Goal: Transaction & Acquisition: Obtain resource

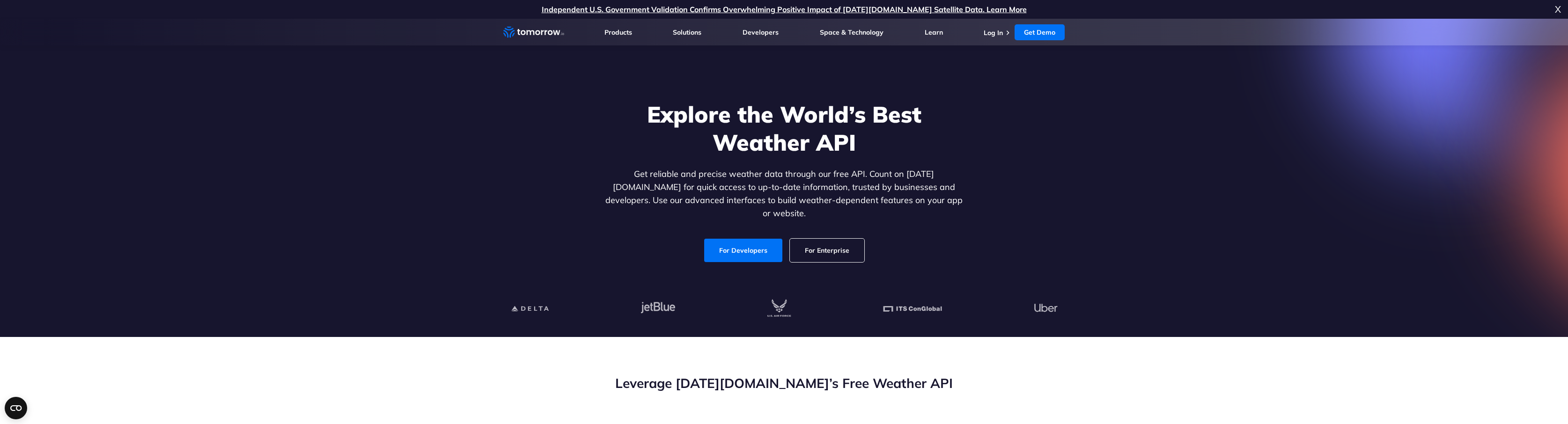
click at [754, 239] on link "For Developers" at bounding box center [743, 250] width 78 height 23
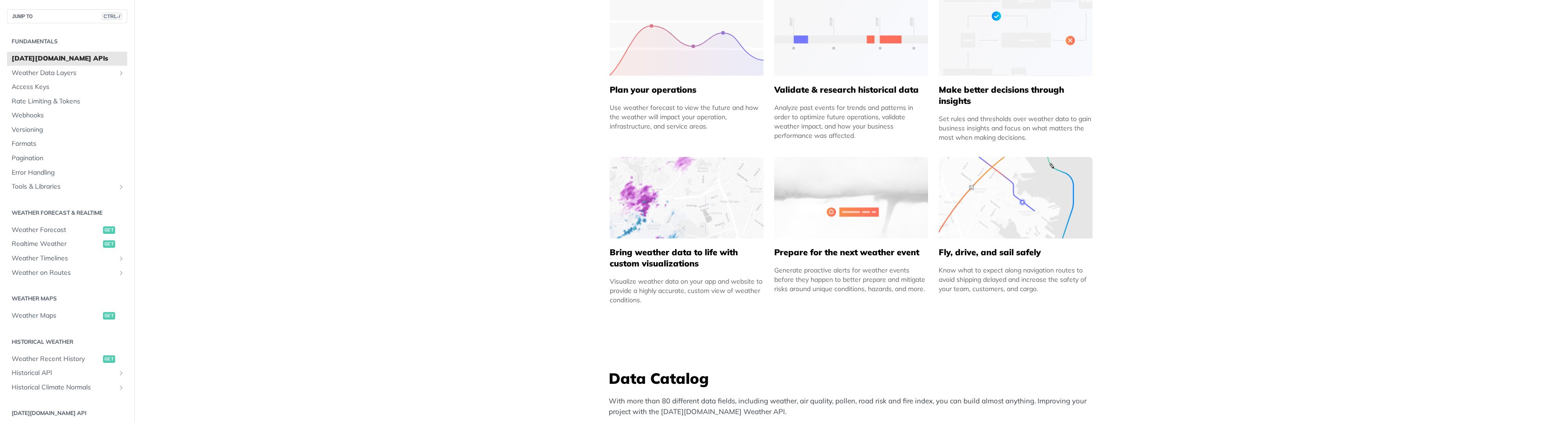
scroll to position [512, 0]
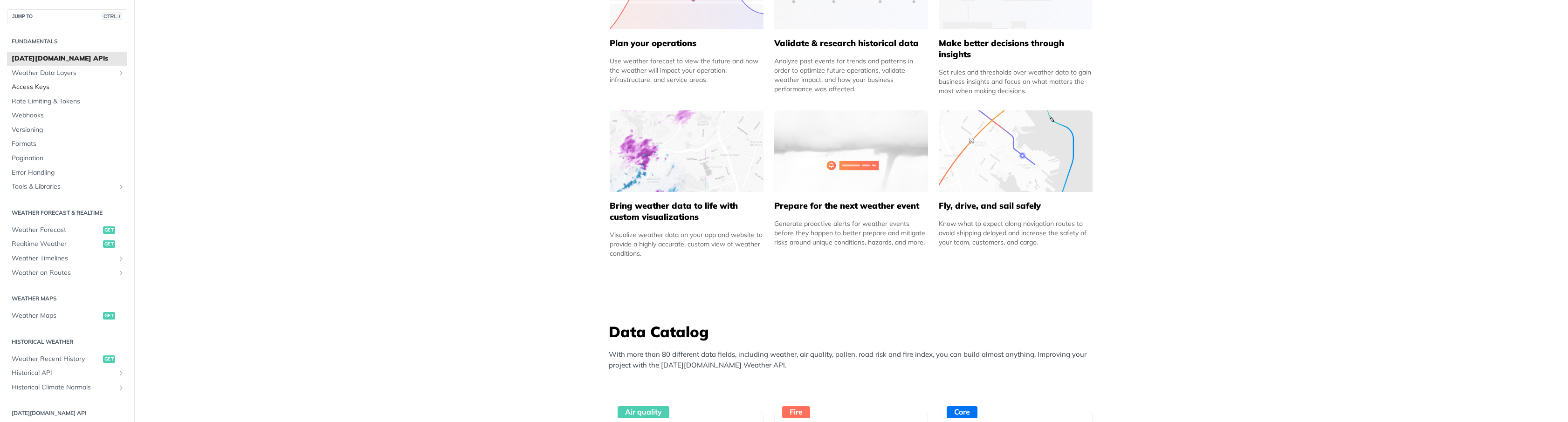
click at [50, 86] on span "Access Keys" at bounding box center [68, 87] width 113 height 9
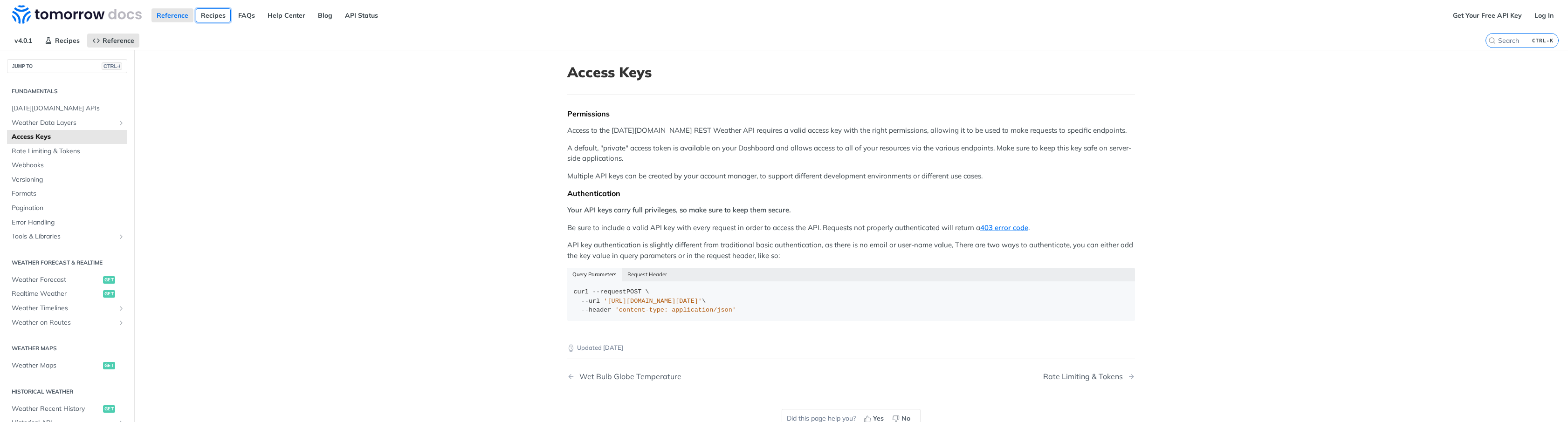
click at [205, 16] on link "Recipes" at bounding box center [213, 15] width 35 height 14
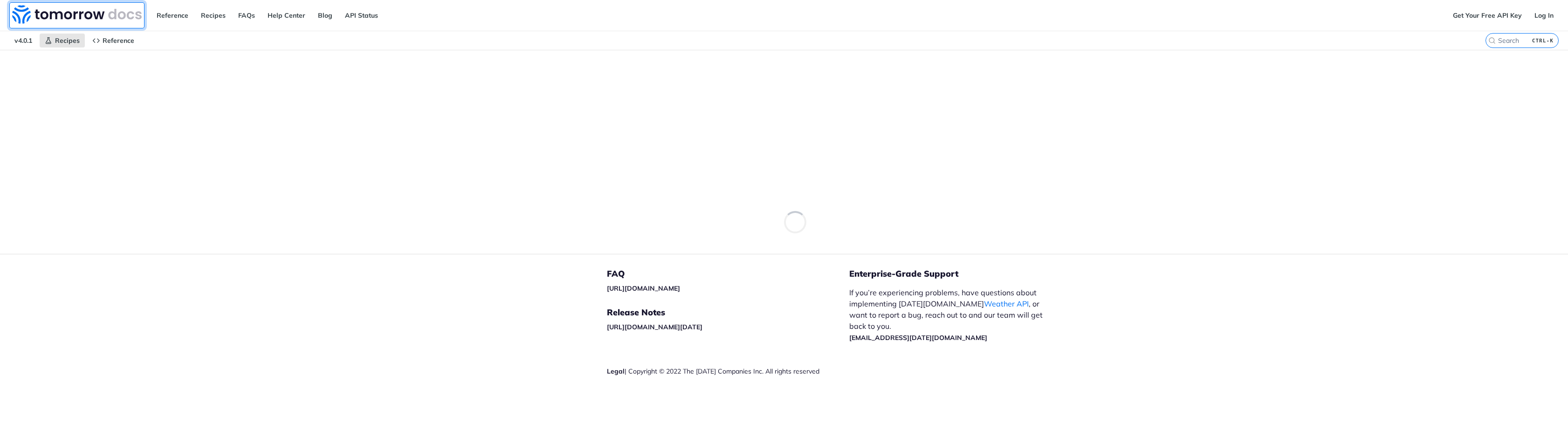
click at [74, 11] on img at bounding box center [77, 14] width 130 height 19
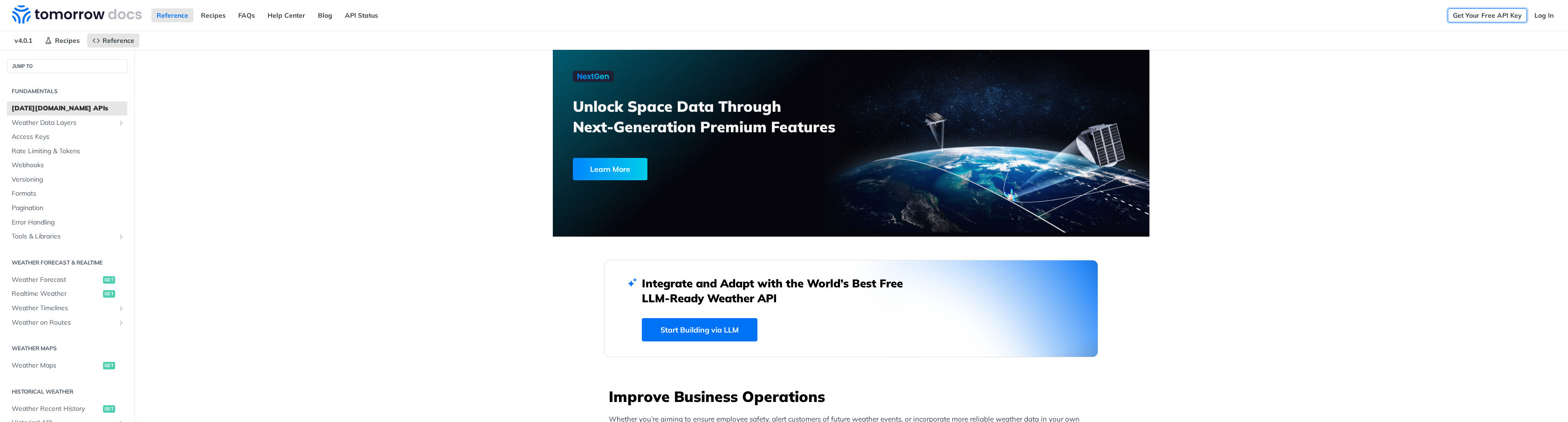
click at [1464, 13] on link "Get Your Free API Key" at bounding box center [1487, 15] width 79 height 14
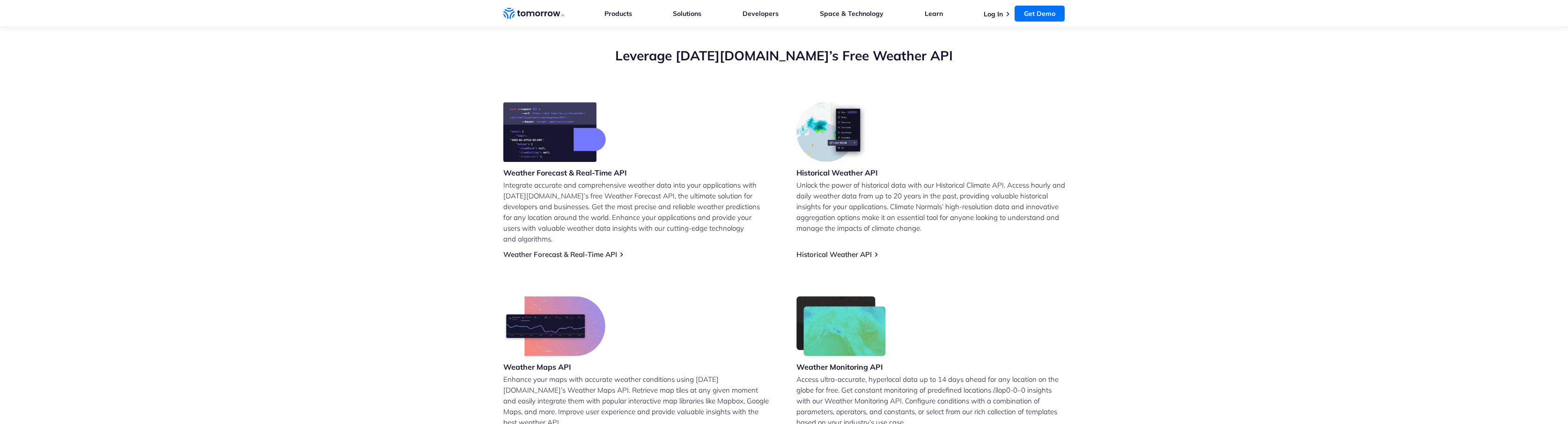
scroll to position [375, 0]
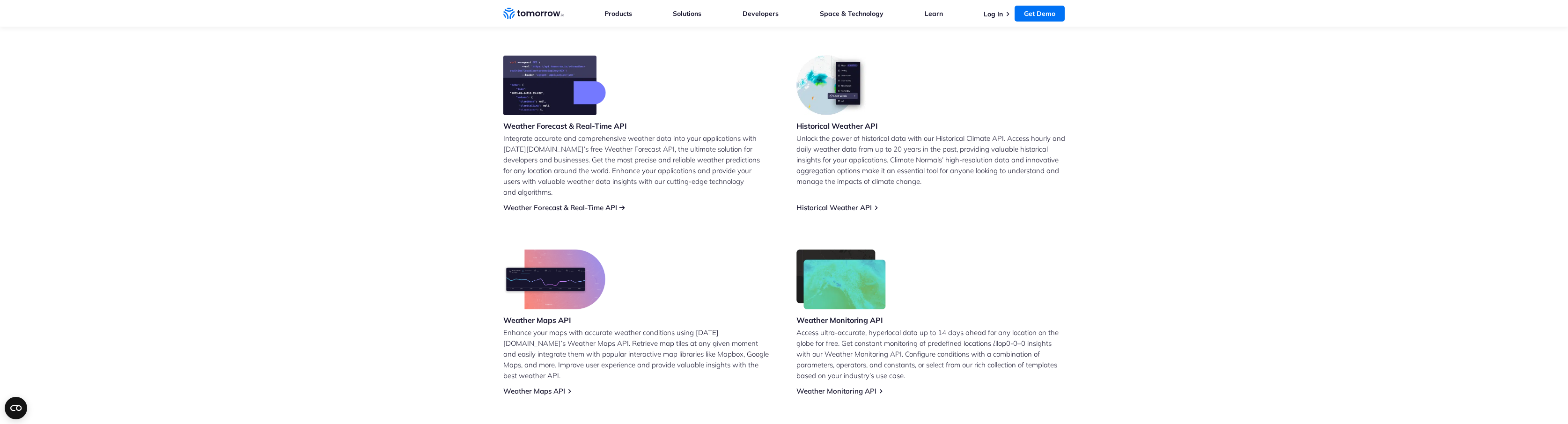
click at [609, 203] on link "Weather Forecast & Real-Time API" at bounding box center [560, 207] width 114 height 9
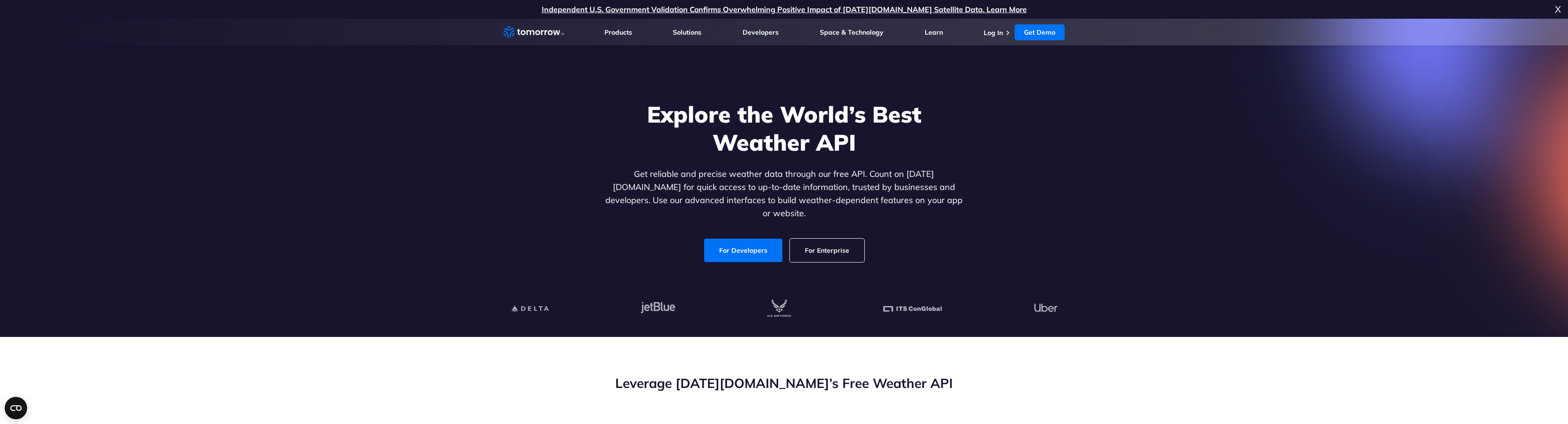
click at [282, 136] on section "Explore the World’s Best Weather API Get reliable and precise weather data thro…" at bounding box center [784, 178] width 1568 height 318
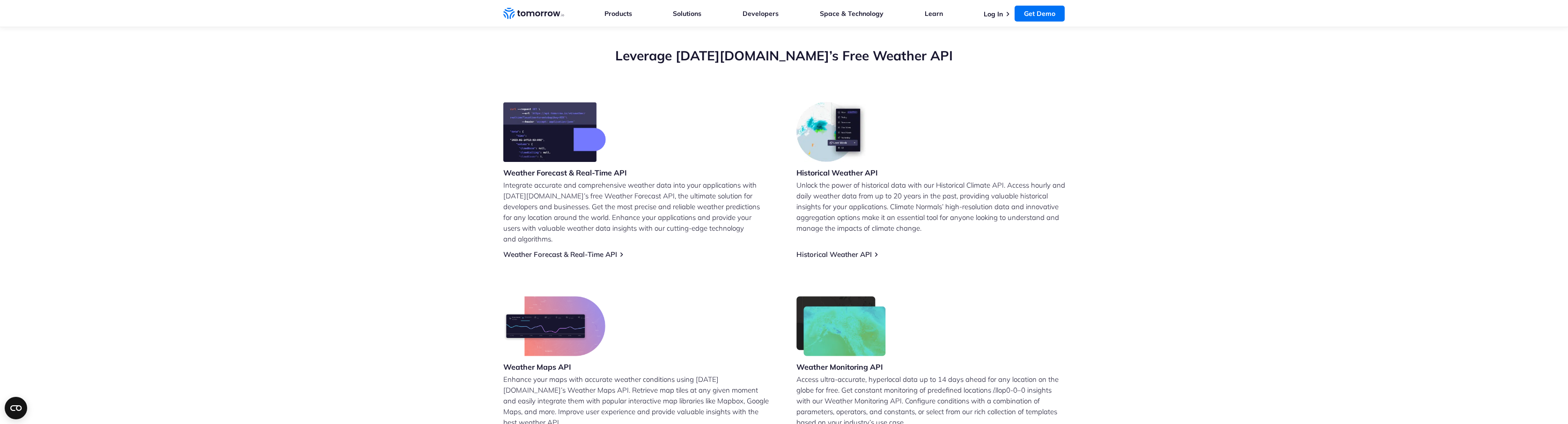
scroll to position [375, 0]
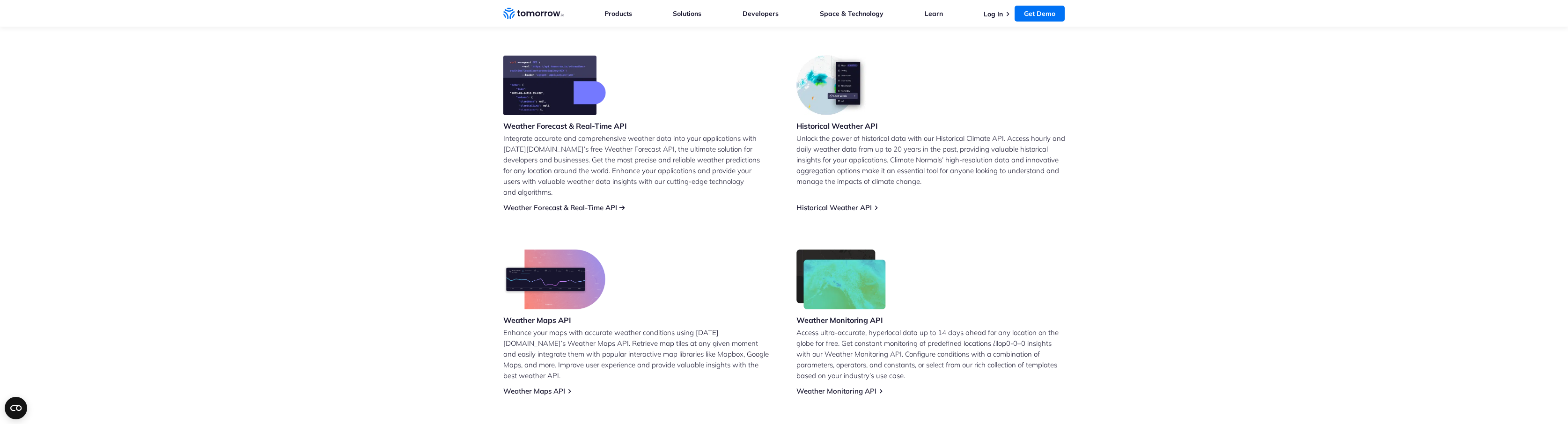
click at [527, 203] on link "Weather Forecast & Real-Time API" at bounding box center [560, 207] width 114 height 9
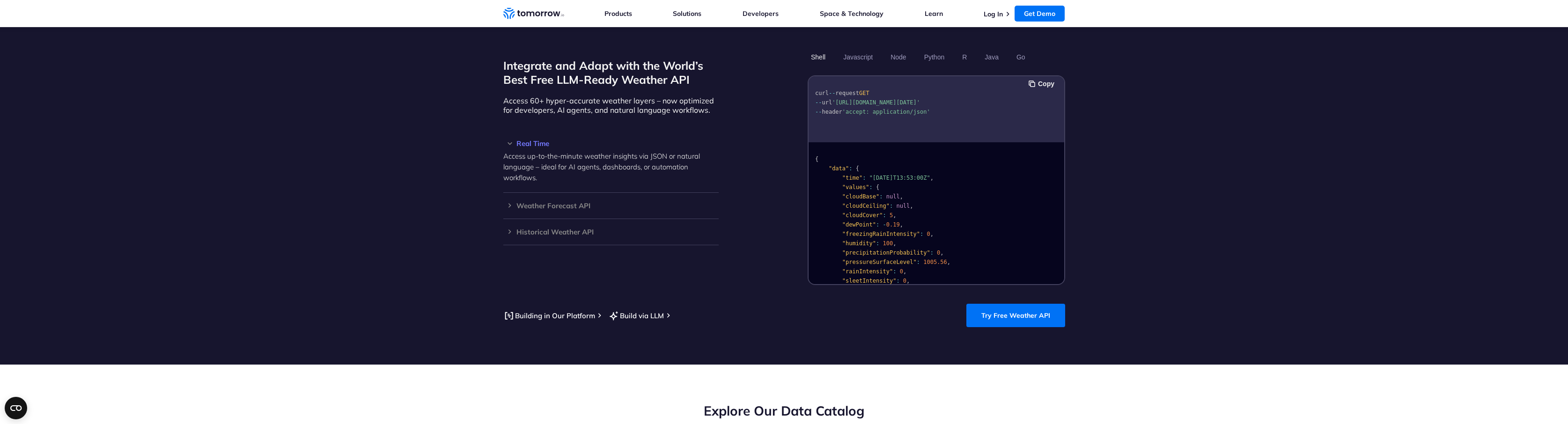
scroll to position [749, 0]
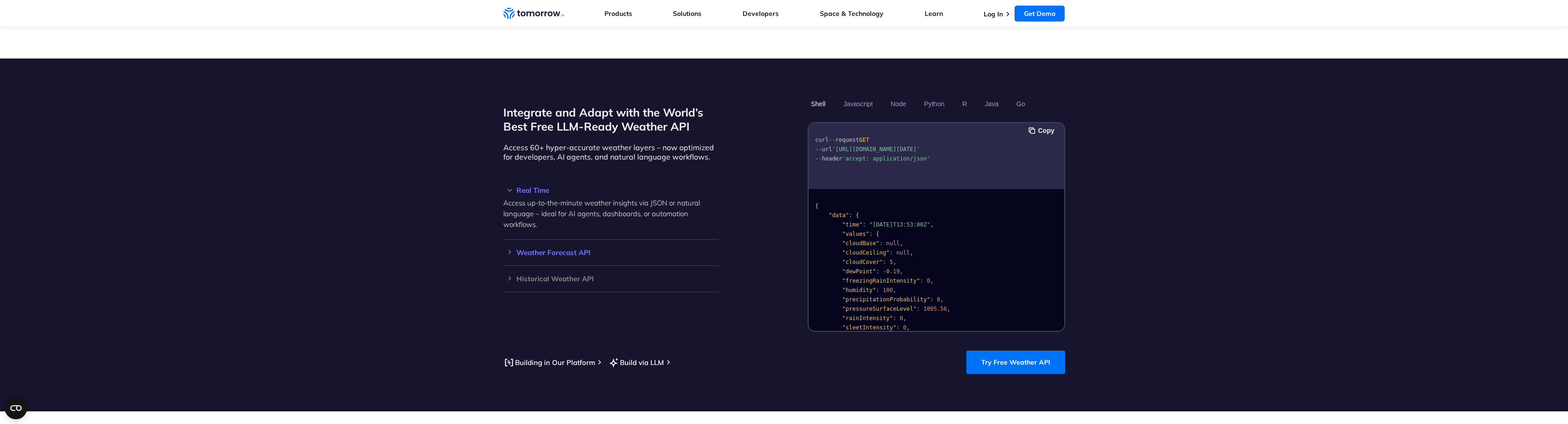
click at [536, 249] on h3 "Weather Forecast API" at bounding box center [611, 252] width 215 height 7
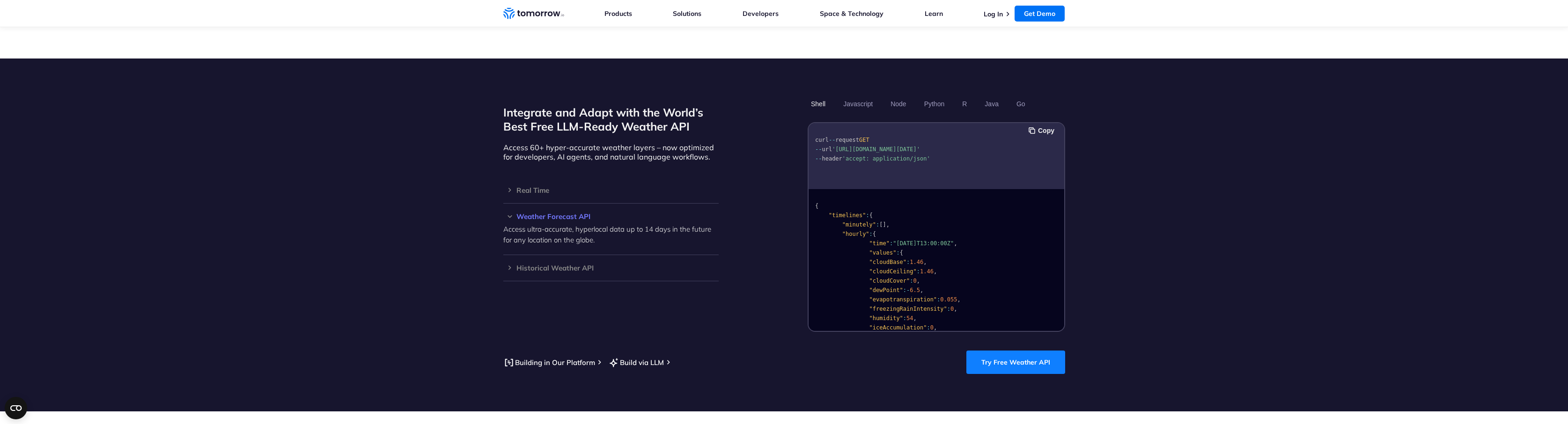
click at [1014, 351] on link "Try Free Weather API" at bounding box center [1016, 362] width 99 height 23
